Goal: Transaction & Acquisition: Purchase product/service

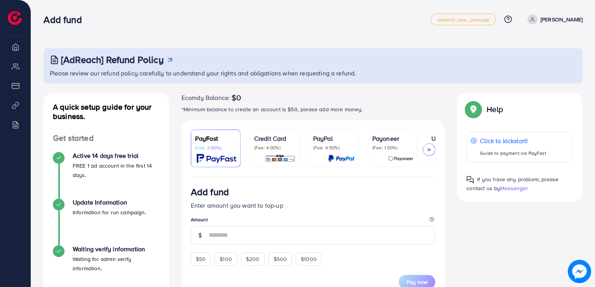
scroll to position [194, 0]
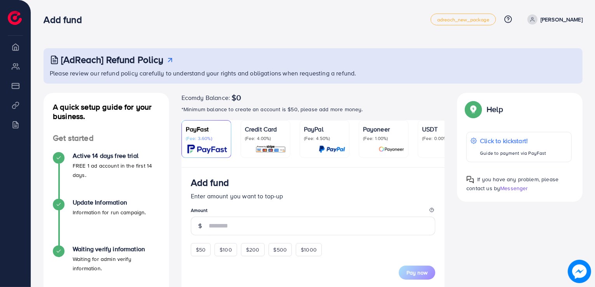
click at [16, 50] on li "Overview" at bounding box center [15, 47] width 31 height 16
drag, startPoint x: 11, startPoint y: 105, endPoint x: 18, endPoint y: 117, distance: 14.4
click at [11, 107] on li "Product Links" at bounding box center [15, 105] width 31 height 16
click at [19, 123] on li "Billing" at bounding box center [15, 125] width 31 height 16
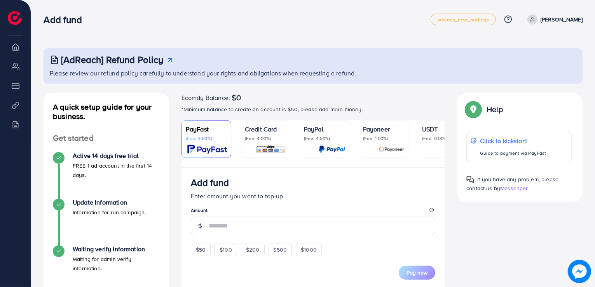
click at [546, 15] on link "[PERSON_NAME]" at bounding box center [553, 19] width 58 height 10
click at [531, 47] on span "Log out" at bounding box center [536, 46] width 21 height 9
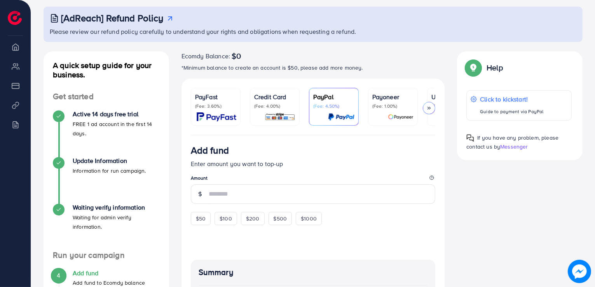
scroll to position [39, 0]
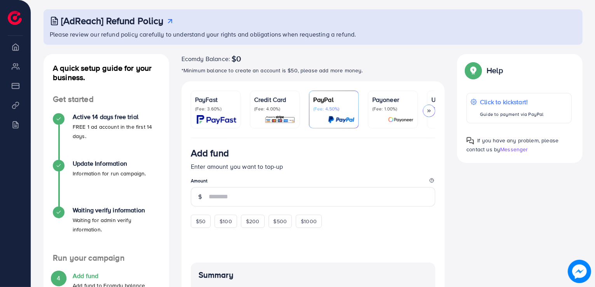
click at [435, 111] on div at bounding box center [429, 111] width 12 height 12
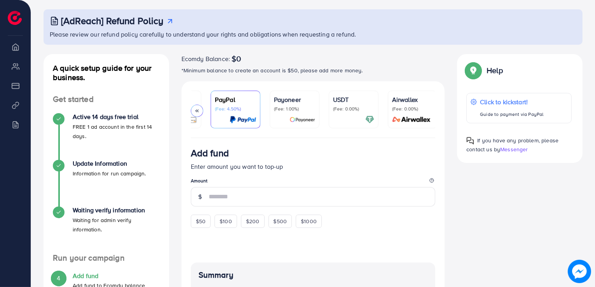
scroll to position [0, 100]
click at [340, 110] on p "(Fee: 0.00%)" at bounding box center [351, 109] width 41 height 6
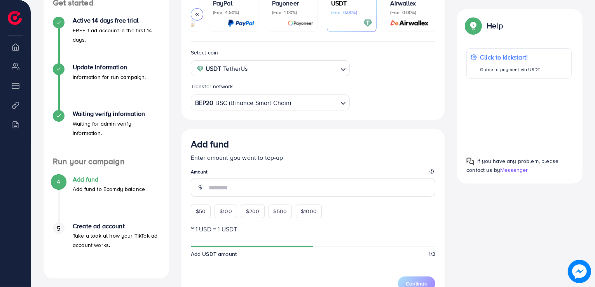
scroll to position [194, 0]
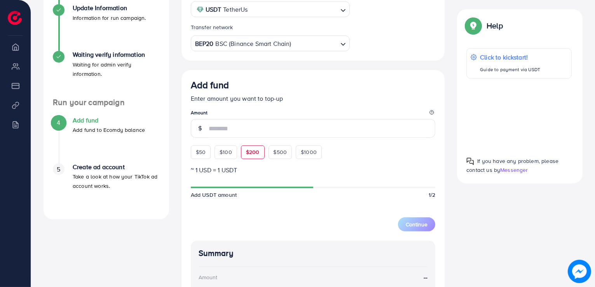
drag, startPoint x: 206, startPoint y: 154, endPoint x: 245, endPoint y: 165, distance: 40.8
click at [208, 156] on div "$50" at bounding box center [201, 151] width 20 height 13
type input "**"
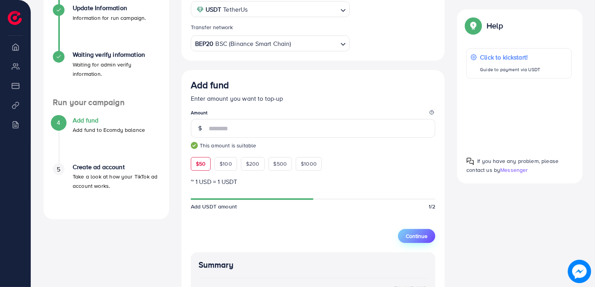
click at [417, 236] on span "Continue" at bounding box center [417, 236] width 22 height 8
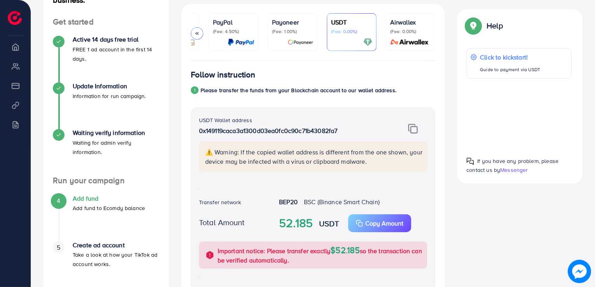
scroll to position [117, 0]
